Goal: Task Accomplishment & Management: Use online tool/utility

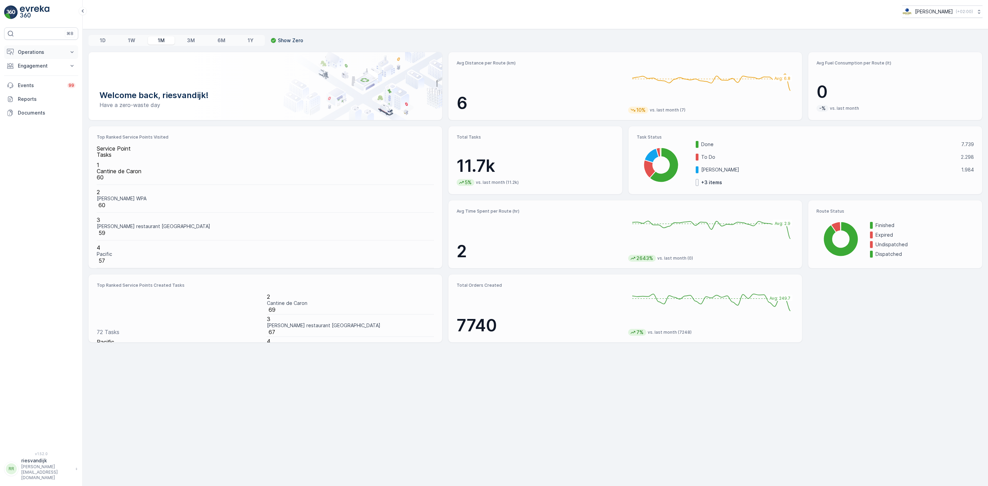
click at [36, 55] on p "Operations" at bounding box center [41, 52] width 47 height 7
click at [49, 82] on p "Routes & Tasks" at bounding box center [34, 83] width 35 height 7
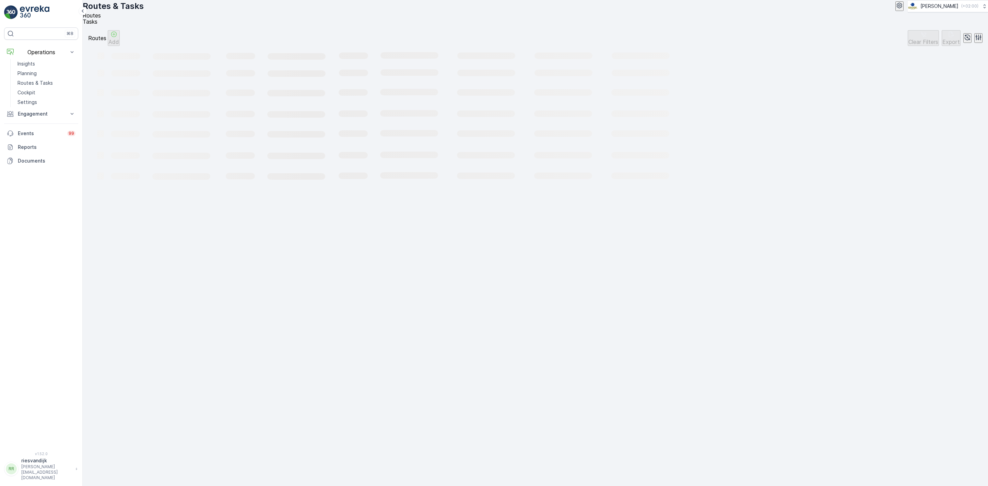
click at [122, 25] on li "Tasks" at bounding box center [532, 22] width 899 height 6
click at [101, 19] on span "Routes" at bounding box center [92, 15] width 18 height 7
click at [133, 25] on ul "Routes Tasks" at bounding box center [532, 18] width 899 height 12
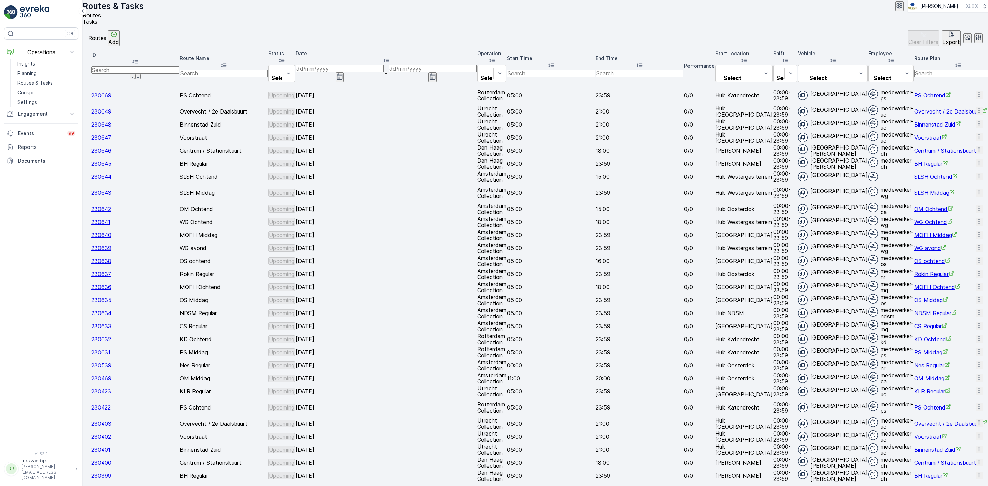
click at [97, 25] on span "Tasks" at bounding box center [90, 21] width 15 height 7
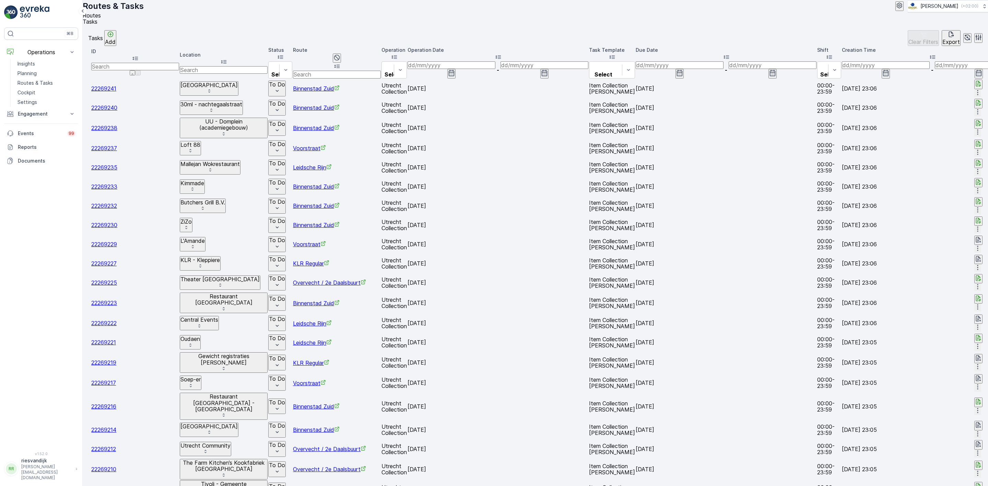
click at [374, 76] on input "text" at bounding box center [337, 75] width 88 height 8
type input "cs"
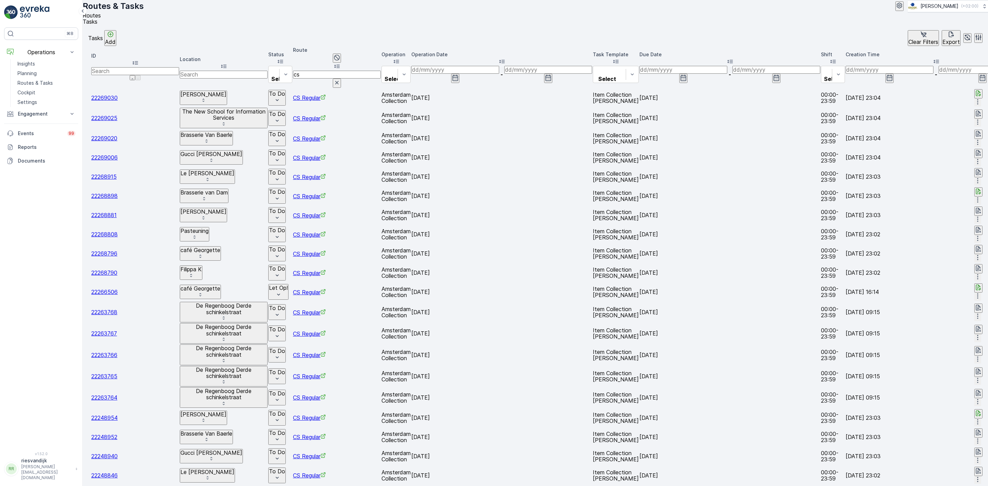
click at [499, 73] on input at bounding box center [455, 70] width 88 height 8
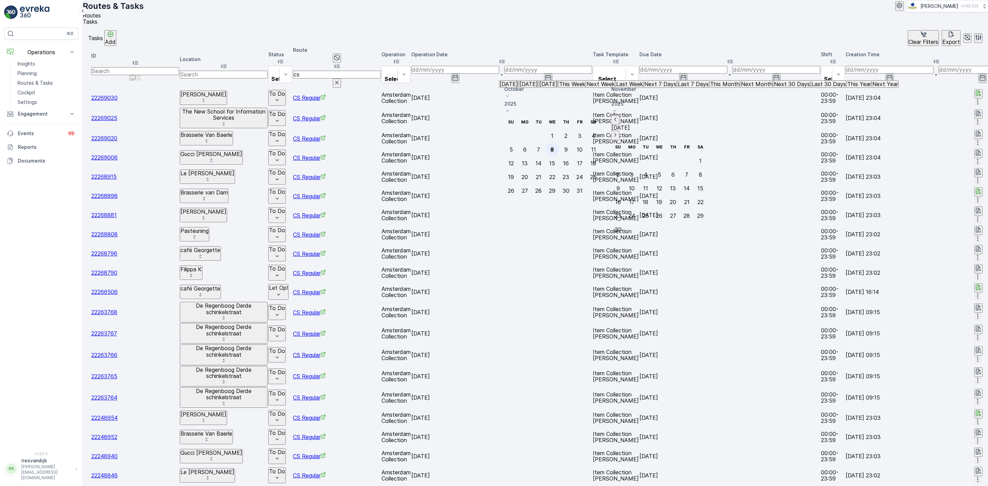
click at [554, 146] on div "8" at bounding box center [552, 149] width 4 height 6
type input "[DATE]"
click at [554, 146] on div "8" at bounding box center [552, 149] width 4 height 6
type input "[DATE]"
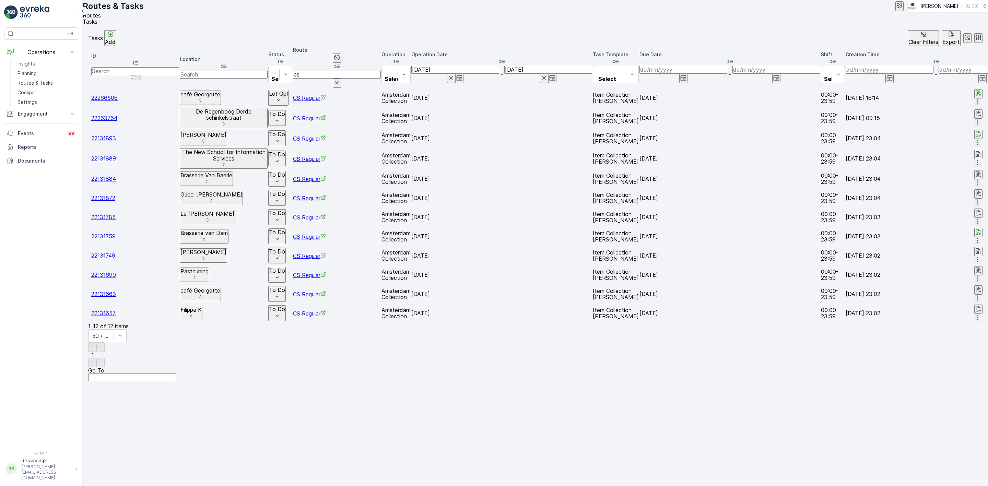
click at [248, 74] on input "text" at bounding box center [224, 75] width 88 height 8
click at [340, 79] on icon "button" at bounding box center [336, 82] width 7 height 7
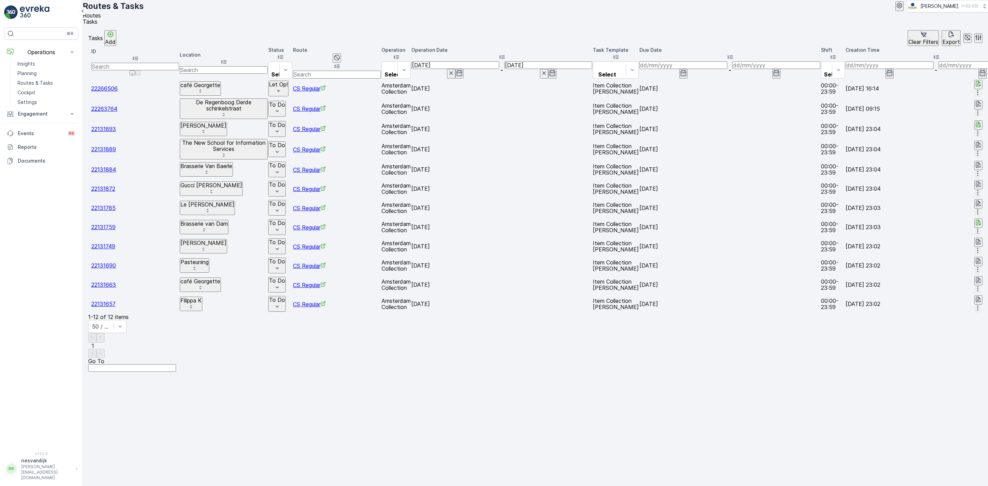
click at [243, 69] on input "text" at bounding box center [224, 70] width 88 height 8
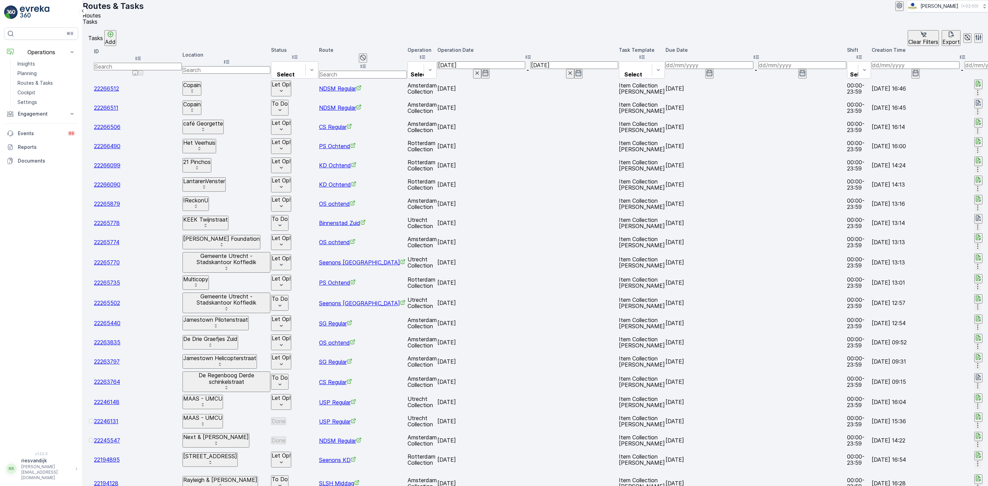
click at [227, 74] on input "text" at bounding box center [226, 70] width 88 height 8
type input "graaf"
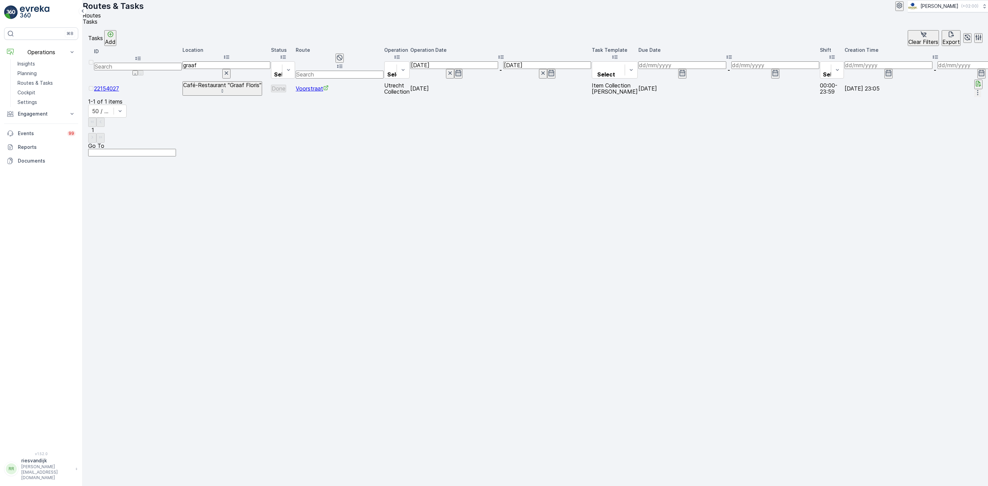
click at [119, 86] on span "22154027" at bounding box center [106, 88] width 25 height 7
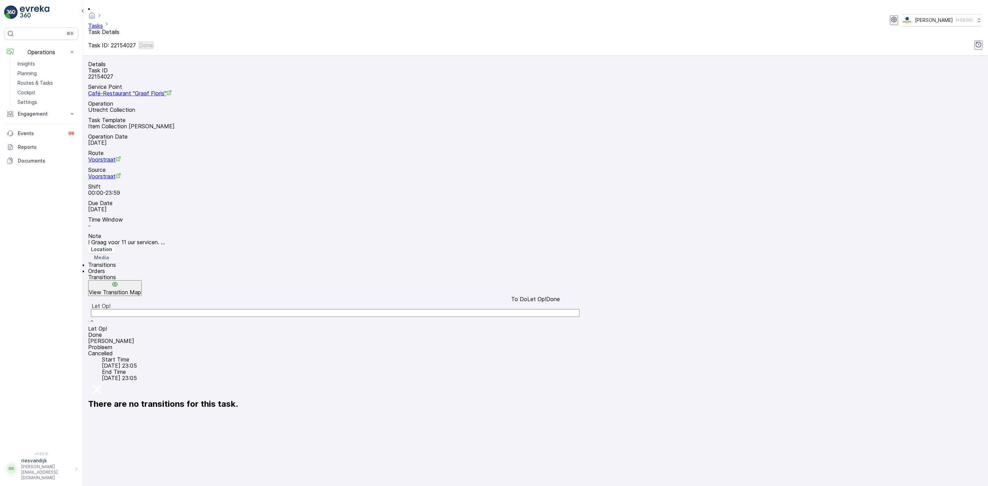
click at [331, 302] on div "Let Op!" at bounding box center [535, 313] width 894 height 23
click at [184, 332] on div "Done" at bounding box center [535, 335] width 894 height 6
